Goal: Task Accomplishment & Management: Manage account settings

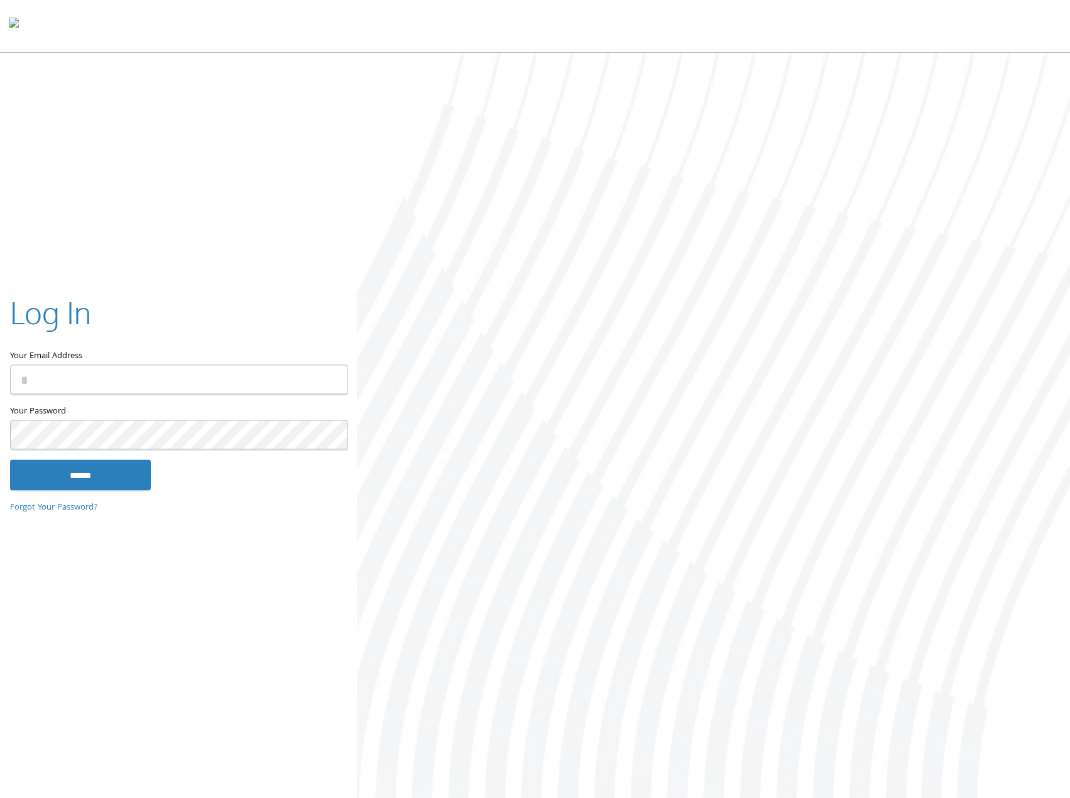
type input "**********"
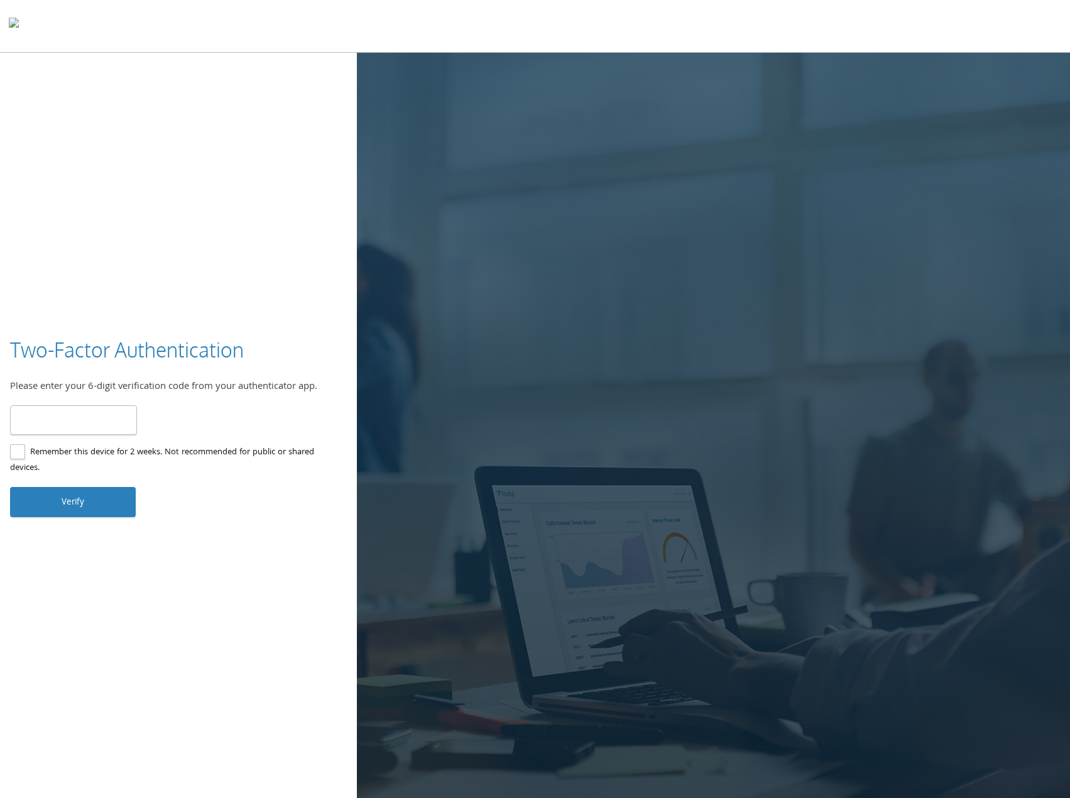
click at [293, 217] on div "Two-Factor Authentication Please enter your 6-digit verification code from your…" at bounding box center [535, 427] width 1070 height 748
click at [109, 423] on input "number" at bounding box center [73, 420] width 127 height 30
type input "******"
